Goal: Navigation & Orientation: Find specific page/section

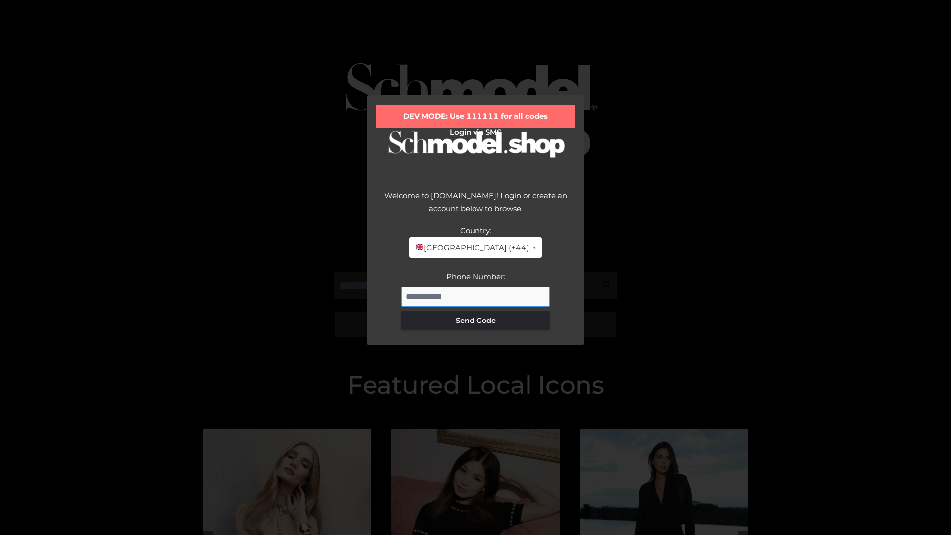
click at [475, 296] on input "Phone Number:" at bounding box center [475, 297] width 149 height 20
type input "**********"
click at [475, 320] on button "Send Code" at bounding box center [475, 321] width 149 height 20
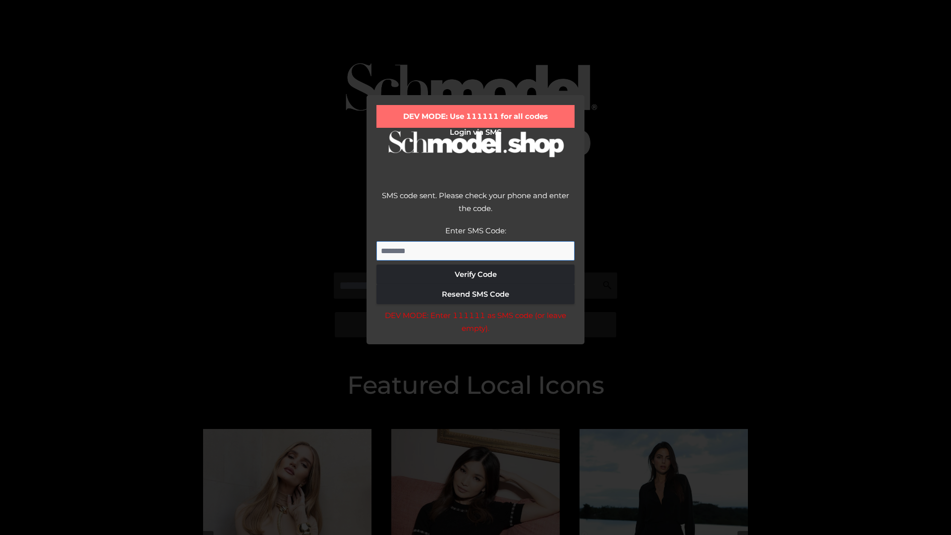
click at [475, 251] on input "Enter SMS Code:" at bounding box center [475, 251] width 198 height 20
type input "******"
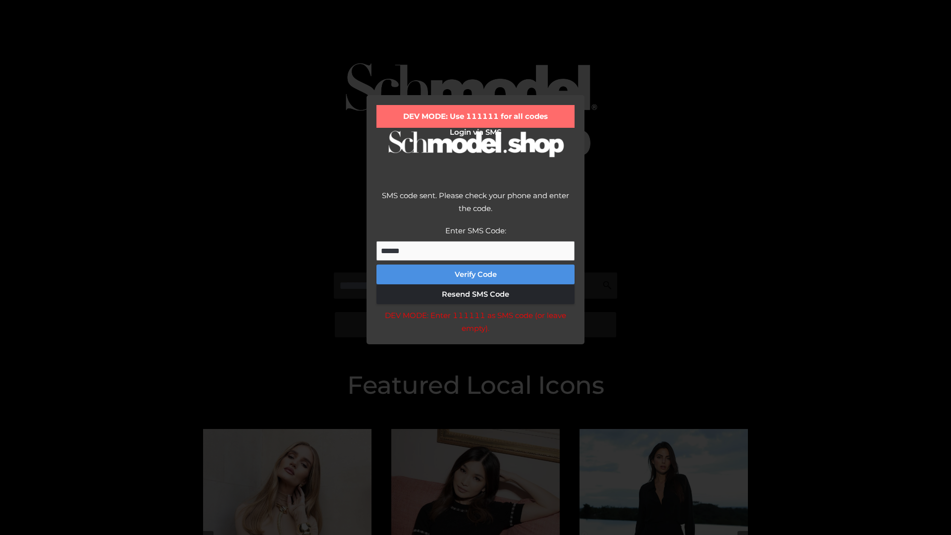
click at [475, 274] on button "Verify Code" at bounding box center [475, 274] width 198 height 20
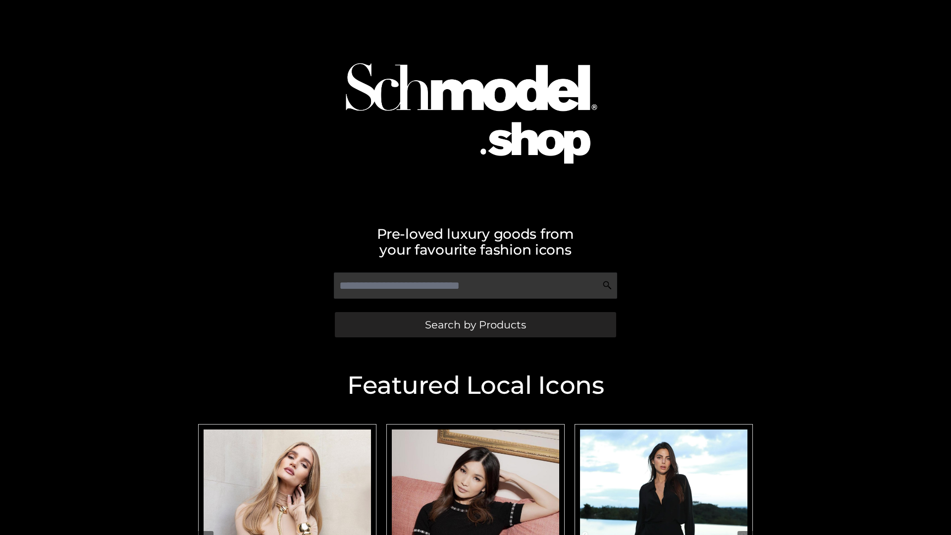
click at [475, 324] on span "Search by Products" at bounding box center [475, 324] width 101 height 10
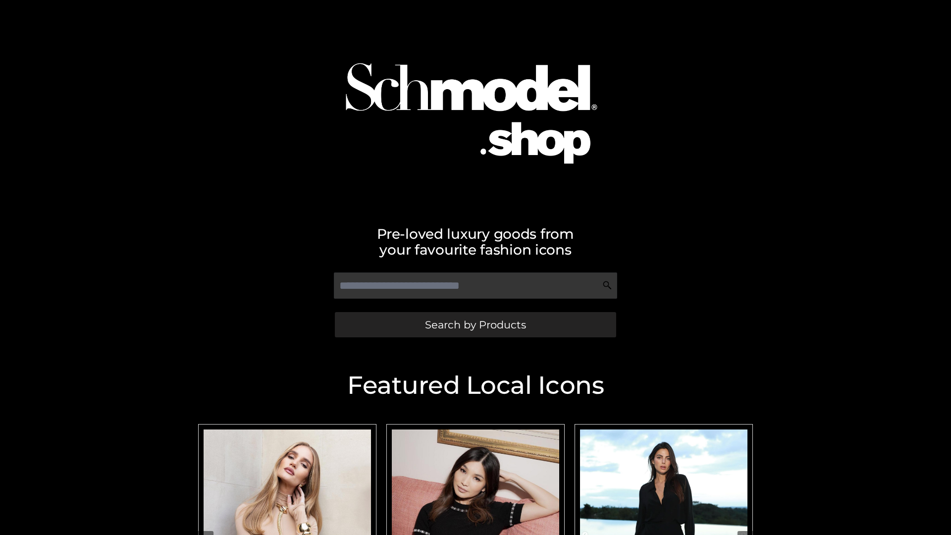
click at [475, 324] on span "Search by Products" at bounding box center [475, 324] width 101 height 10
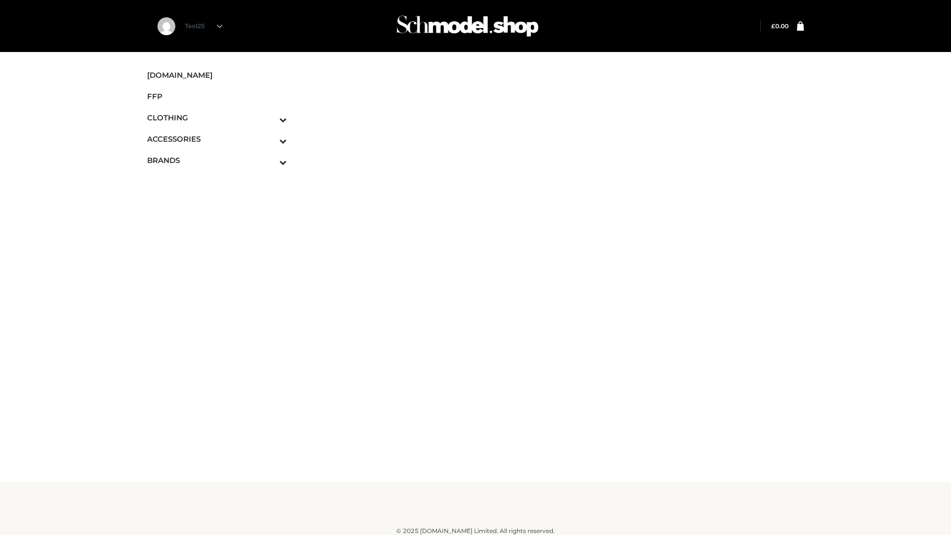
scroll to position [6, 0]
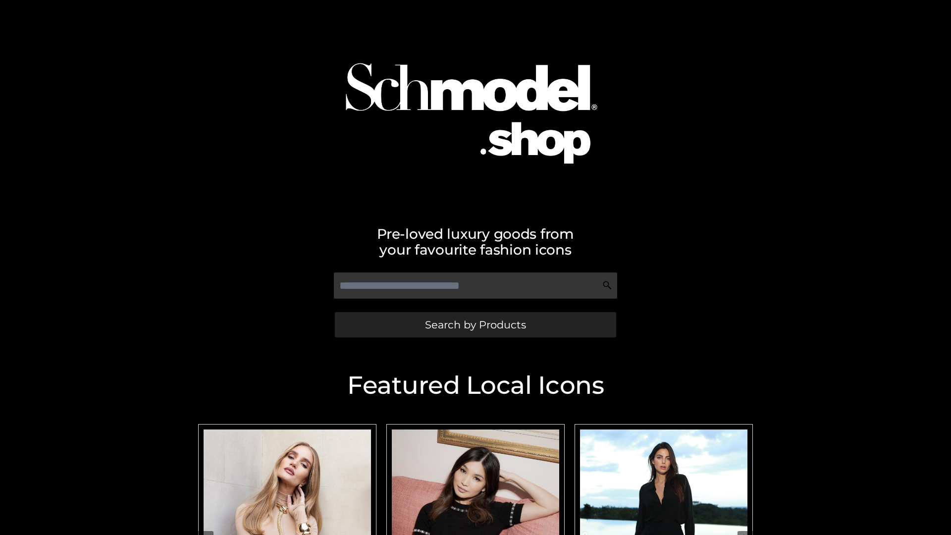
click at [475, 324] on span "Search by Products" at bounding box center [475, 324] width 101 height 10
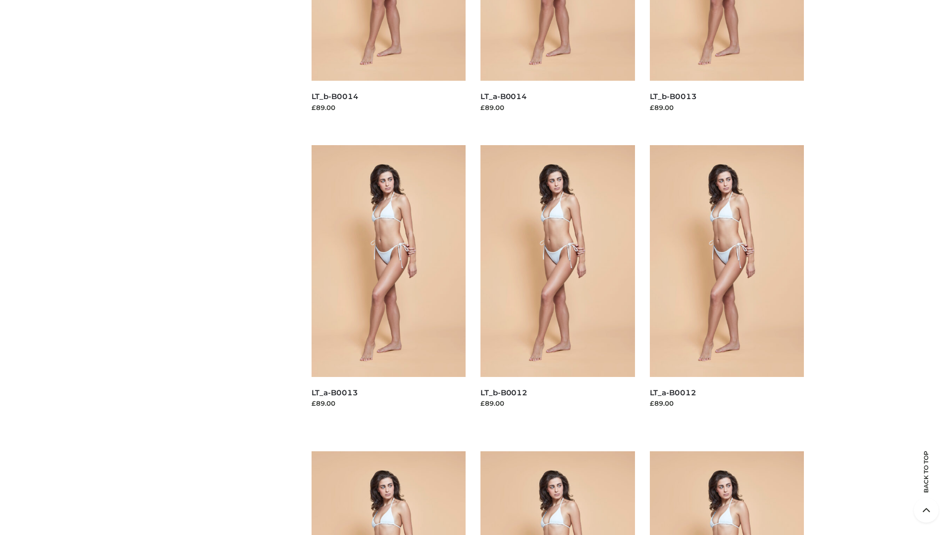
scroll to position [2009, 0]
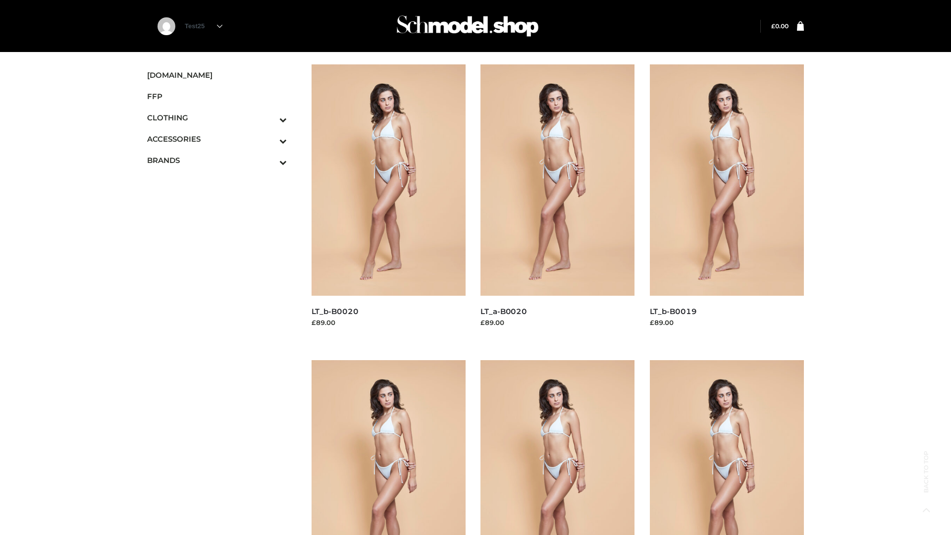
scroll to position [806, 0]
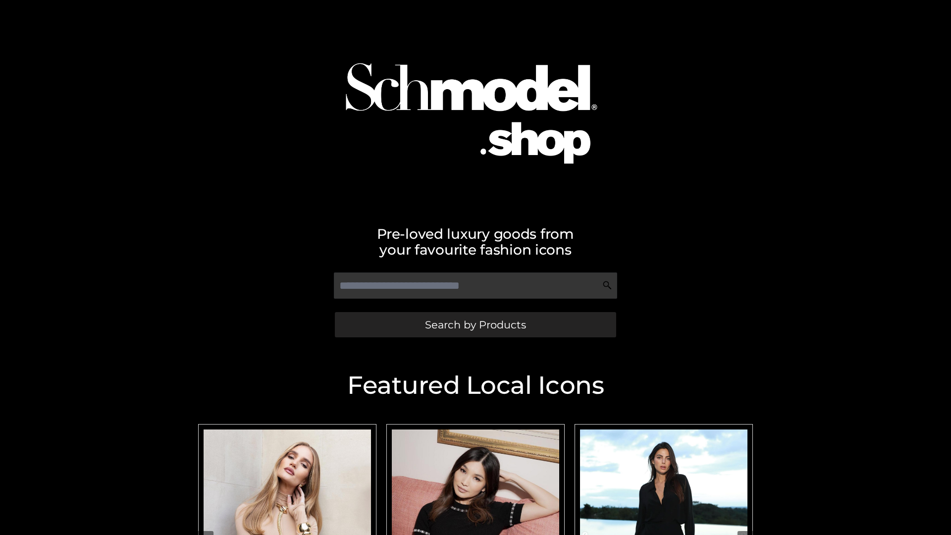
click at [475, 324] on span "Search by Products" at bounding box center [475, 324] width 101 height 10
